Goal: Transaction & Acquisition: Purchase product/service

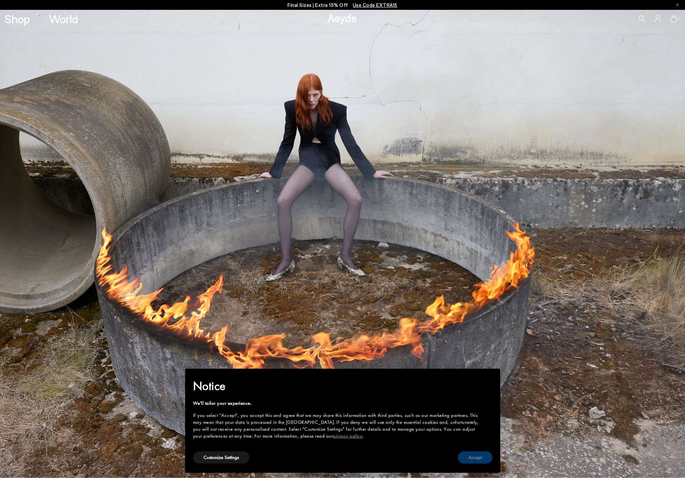
click at [473, 456] on button "Accept" at bounding box center [475, 457] width 34 height 12
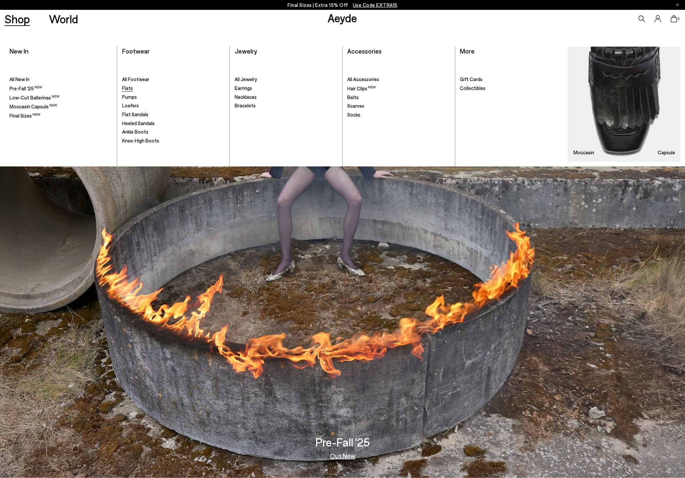
click at [128, 88] on span "Flats" at bounding box center [127, 88] width 11 height 6
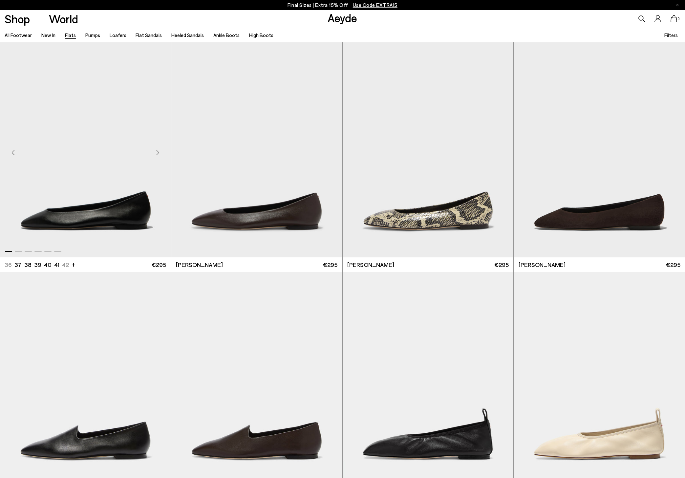
click at [120, 126] on img "1 / 6" at bounding box center [85, 149] width 171 height 215
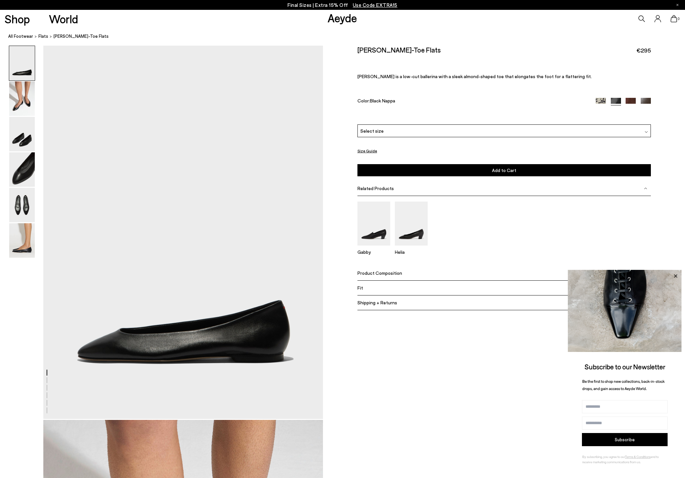
click at [675, 276] on icon at bounding box center [675, 275] width 3 height 3
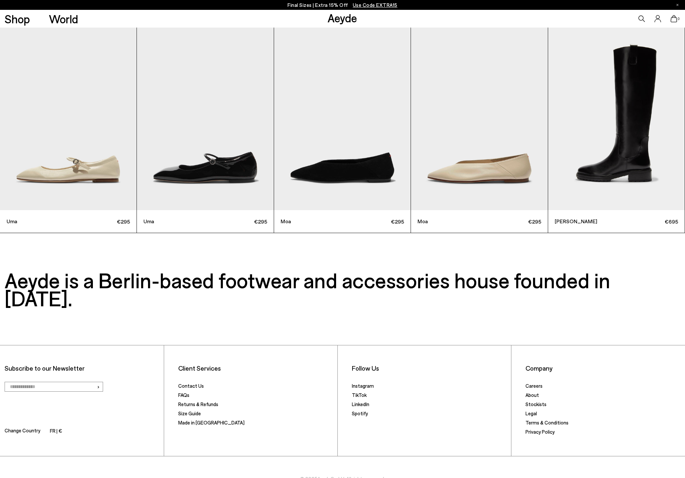
scroll to position [2320, 0]
